Goal: Find specific page/section: Find specific page/section

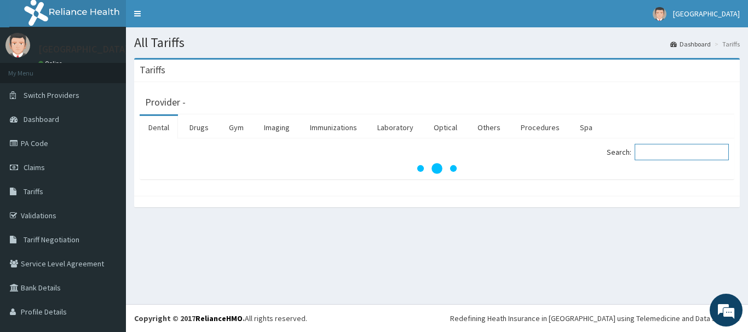
click at [663, 154] on input "Search:" at bounding box center [681, 152] width 94 height 16
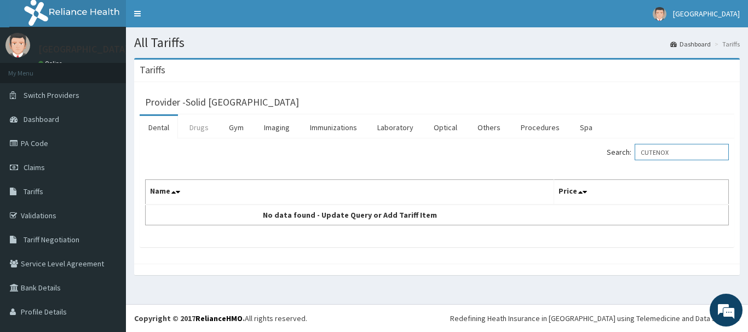
type input "CUTENOX"
click at [199, 132] on link "Drugs" at bounding box center [199, 127] width 37 height 23
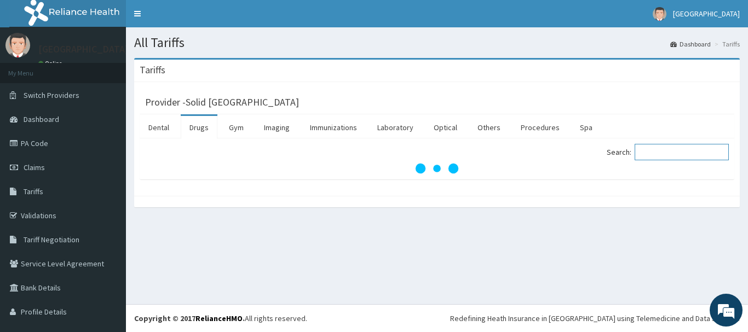
click at [645, 152] on input "Search:" at bounding box center [681, 152] width 94 height 16
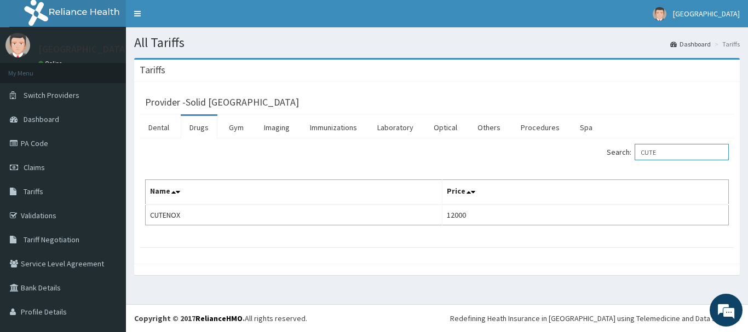
type input "CUTE"
